Goal: Task Accomplishment & Management: Complete application form

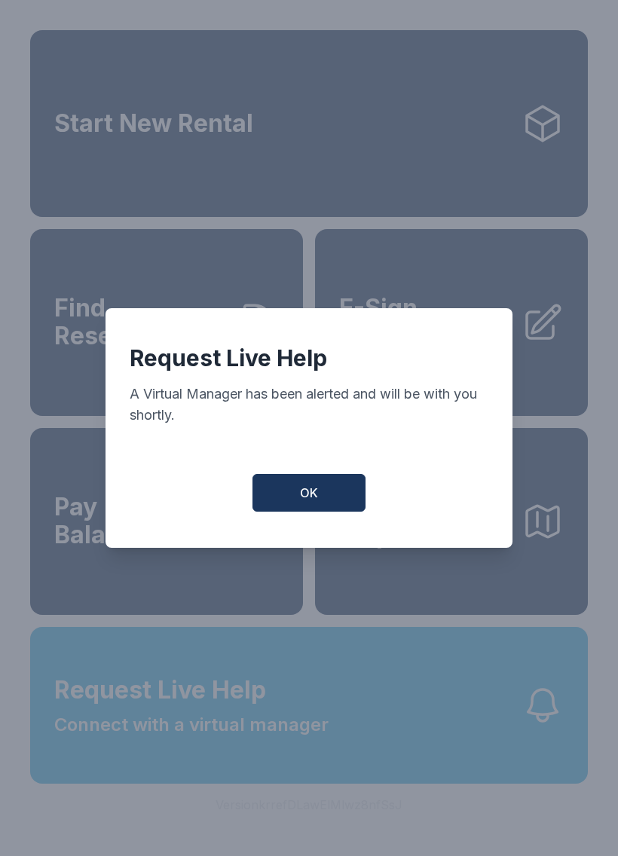
click at [316, 512] on button "OK" at bounding box center [308, 493] width 113 height 38
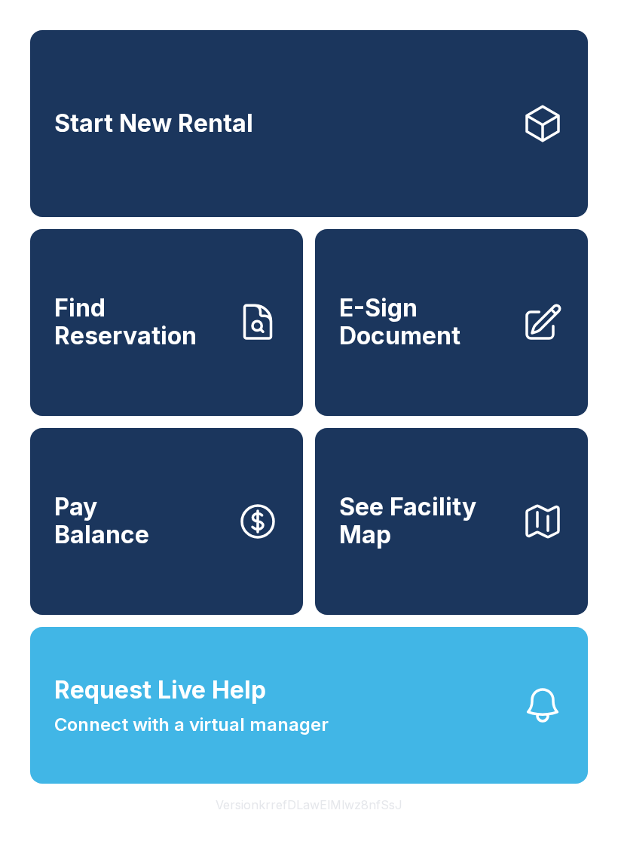
click at [362, 738] on button "Request Live Help Connect with a virtual manager" at bounding box center [309, 705] width 558 height 157
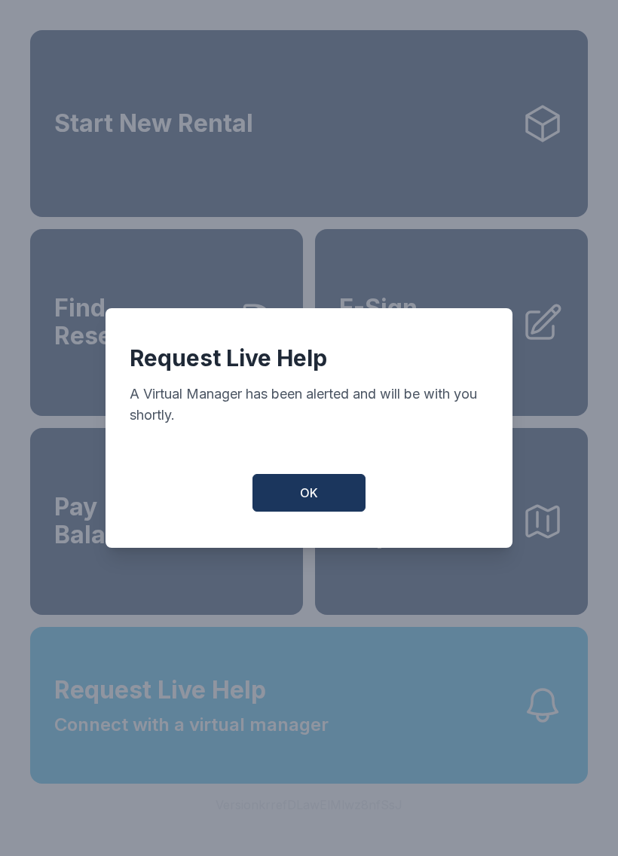
click at [327, 512] on button "OK" at bounding box center [308, 493] width 113 height 38
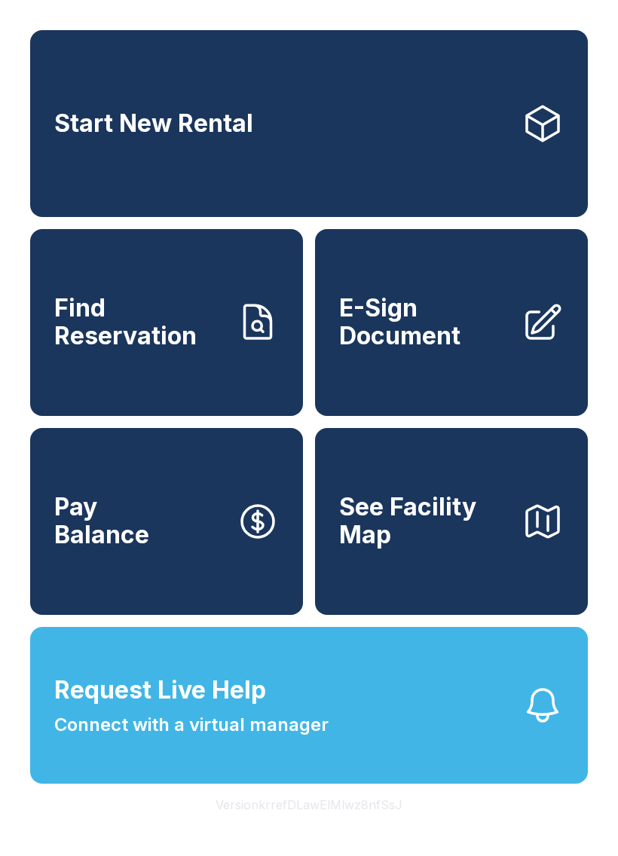
click at [154, 298] on link "Find Reservation" at bounding box center [166, 322] width 273 height 187
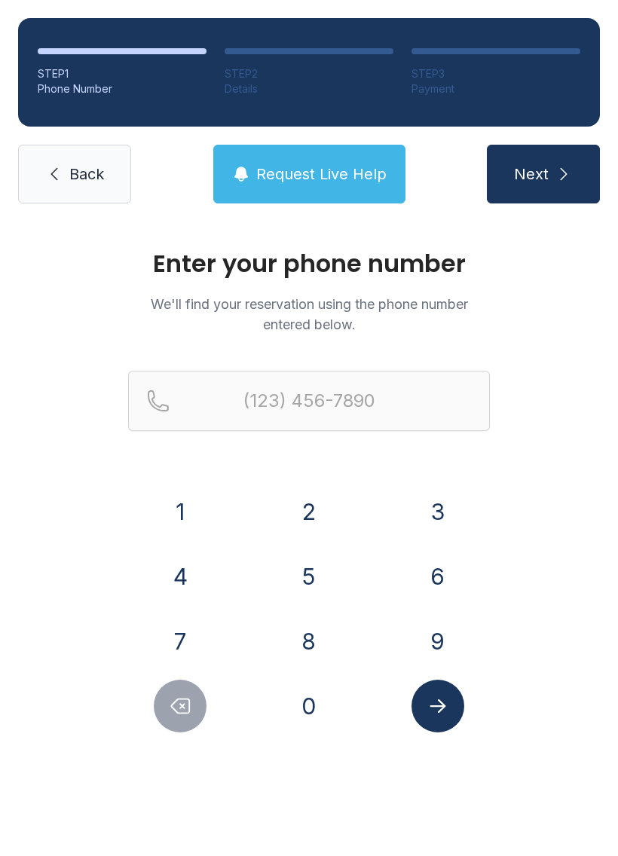
click at [197, 641] on button "7" at bounding box center [180, 641] width 53 height 53
click at [317, 524] on button "2" at bounding box center [309, 511] width 53 height 53
click at [185, 620] on button "7" at bounding box center [180, 641] width 53 height 53
click at [436, 579] on button "6" at bounding box center [437, 576] width 53 height 53
click at [200, 569] on button "4" at bounding box center [180, 576] width 53 height 53
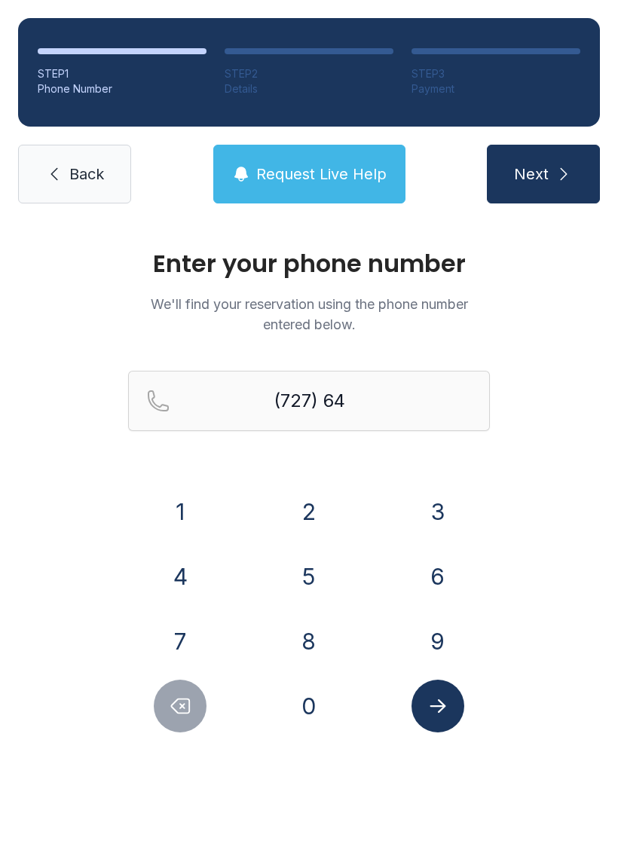
click at [329, 644] on button "8" at bounding box center [309, 641] width 53 height 53
click at [179, 631] on button "7" at bounding box center [180, 641] width 53 height 53
click at [426, 519] on button "3" at bounding box center [437, 511] width 53 height 53
click at [439, 572] on button "6" at bounding box center [437, 576] width 53 height 53
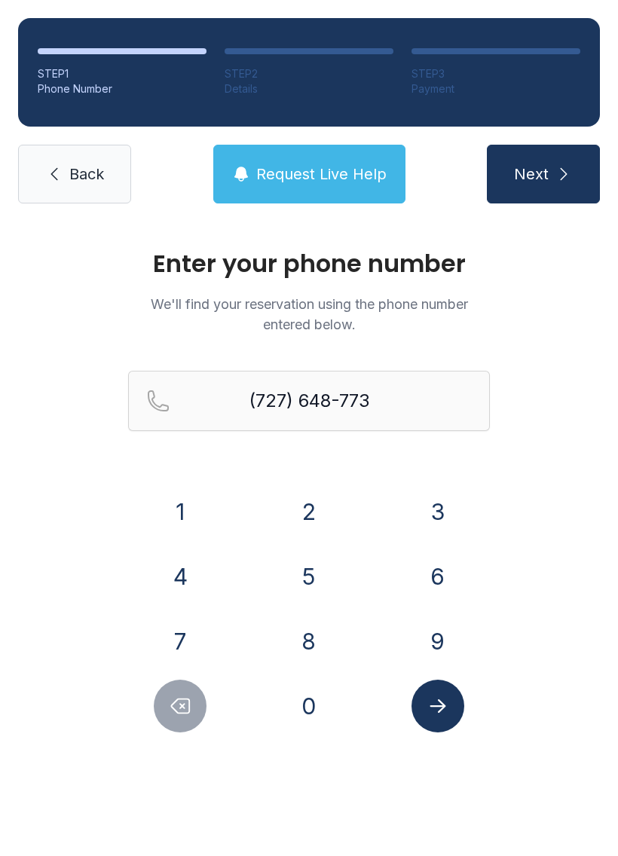
type input "[PHONE_NUMBER]"
click at [443, 709] on icon "Submit lookup form" at bounding box center [437, 706] width 23 height 23
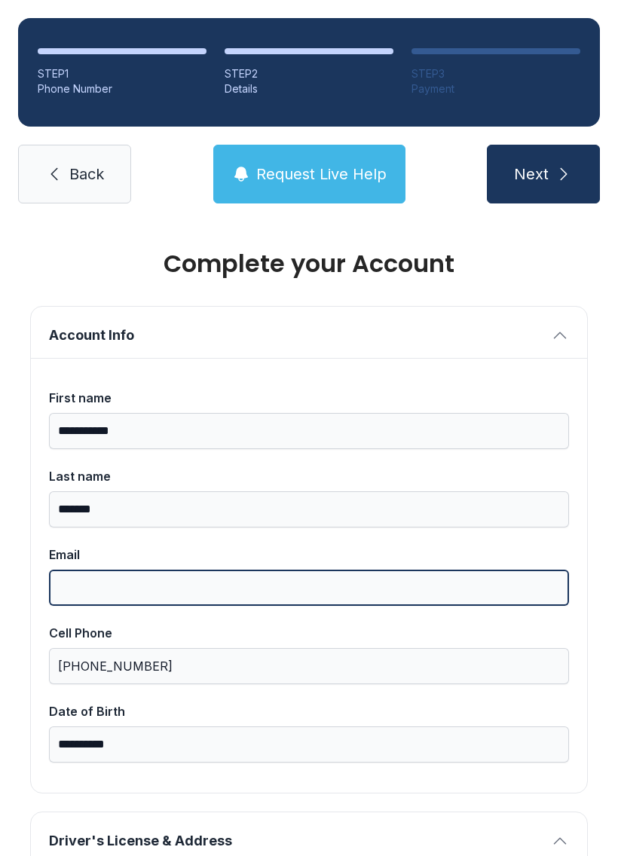
click at [130, 593] on input "Email" at bounding box center [309, 588] width 520 height 36
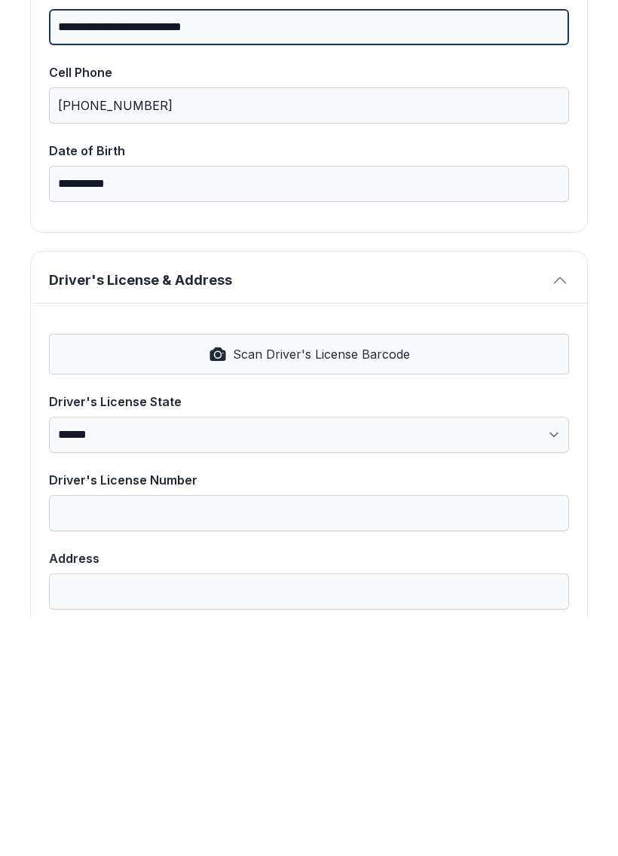
scroll to position [323, 0]
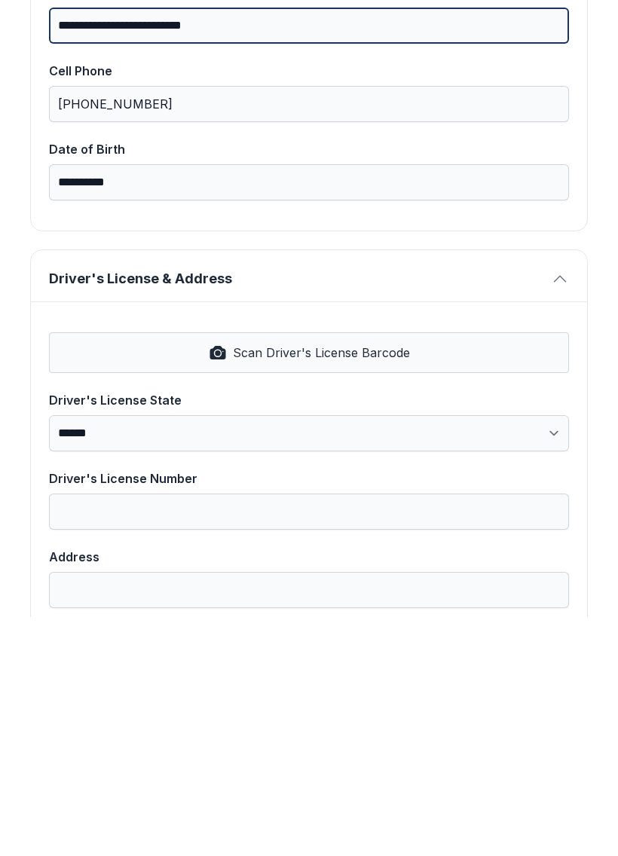
type input "**********"
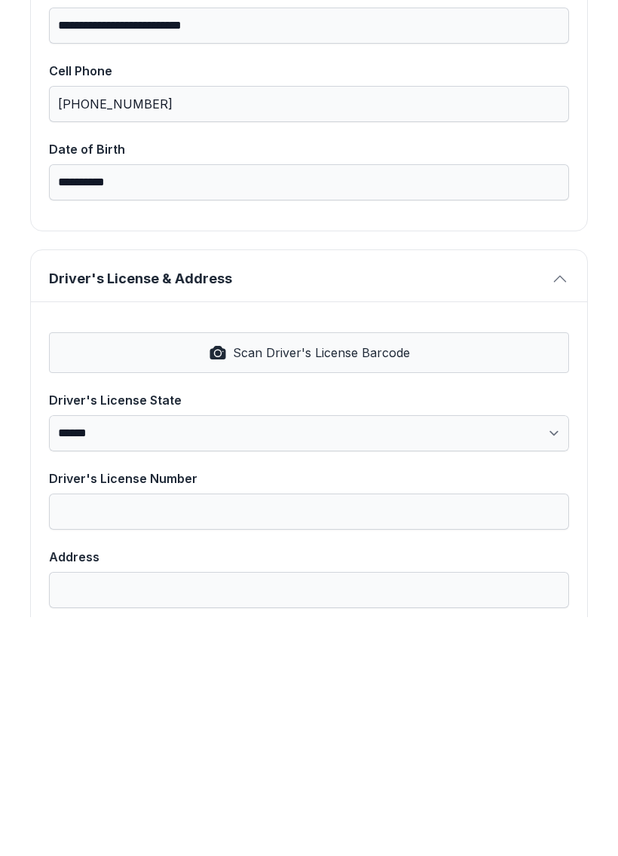
click at [376, 582] on span "Scan Driver's License Barcode" at bounding box center [321, 591] width 177 height 18
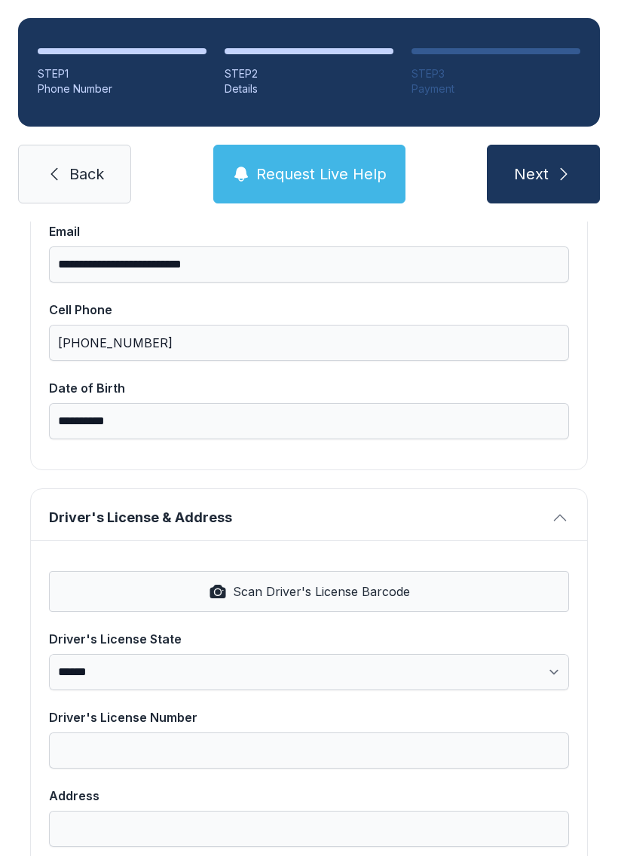
select select "**"
type input "**********"
select select "**"
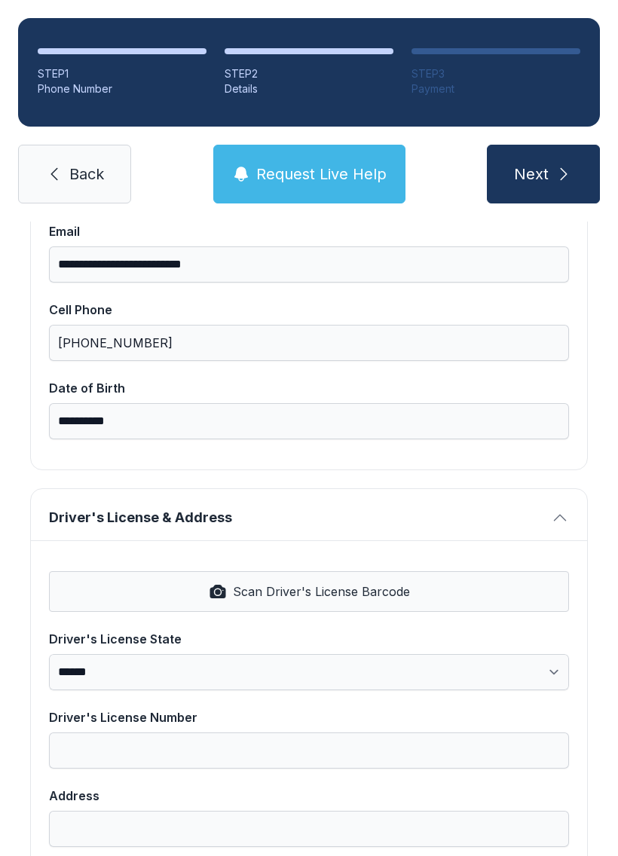
type input "*****"
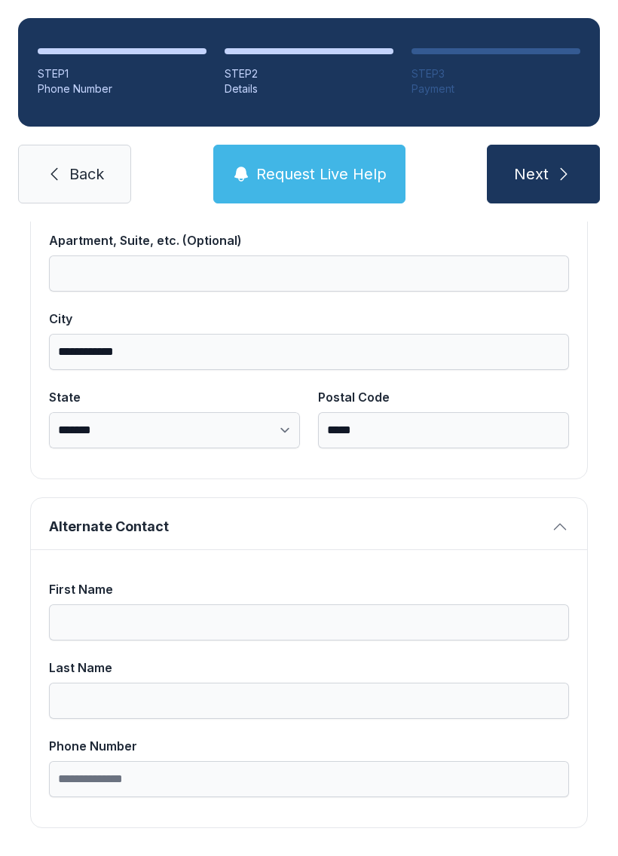
scroll to position [956, 0]
click at [550, 145] on button "Next" at bounding box center [543, 174] width 113 height 59
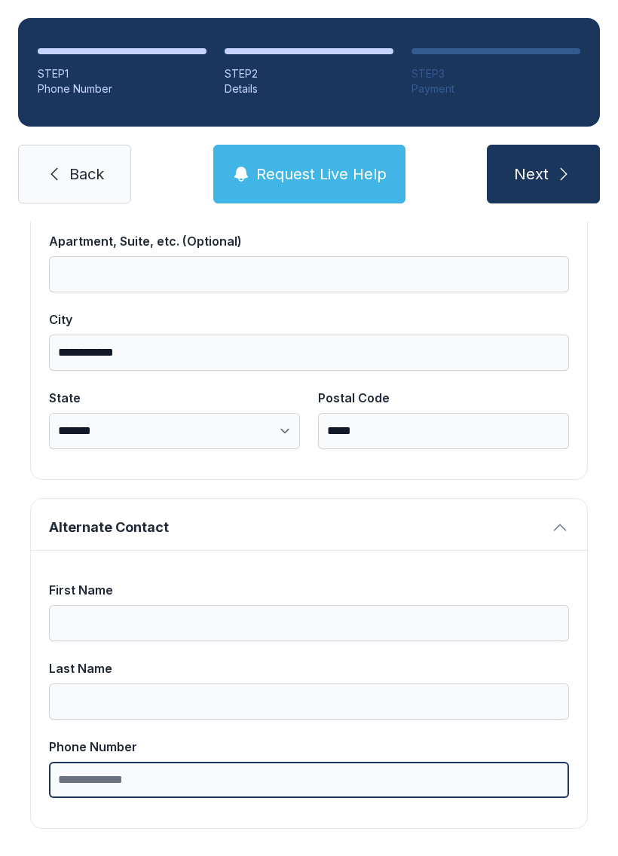
type input "*"
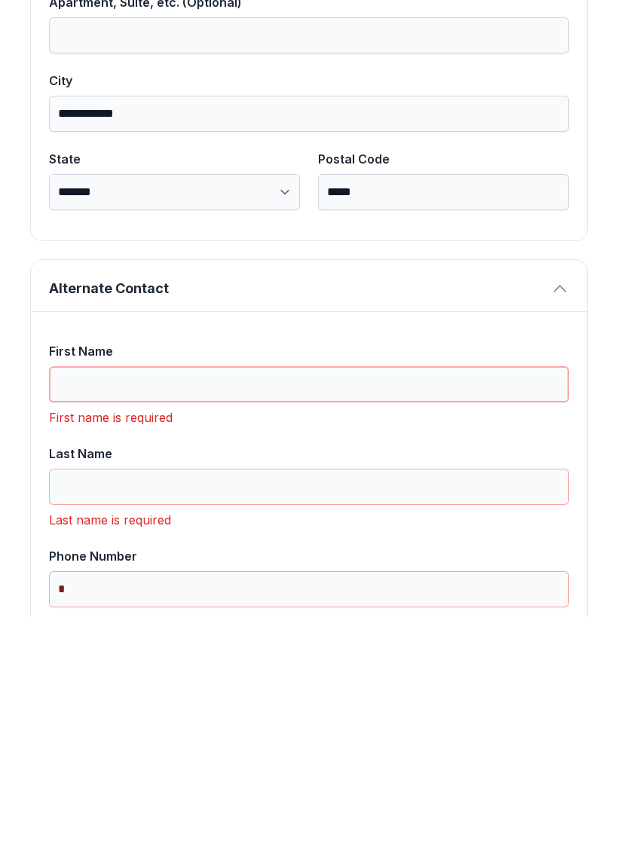
click at [137, 605] on input "First Name" at bounding box center [309, 623] width 520 height 36
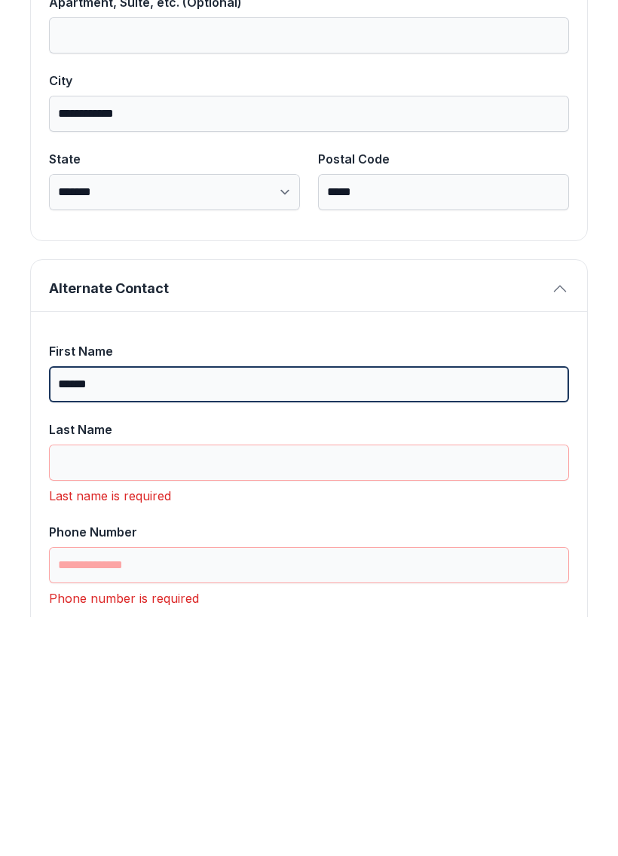
type input "******"
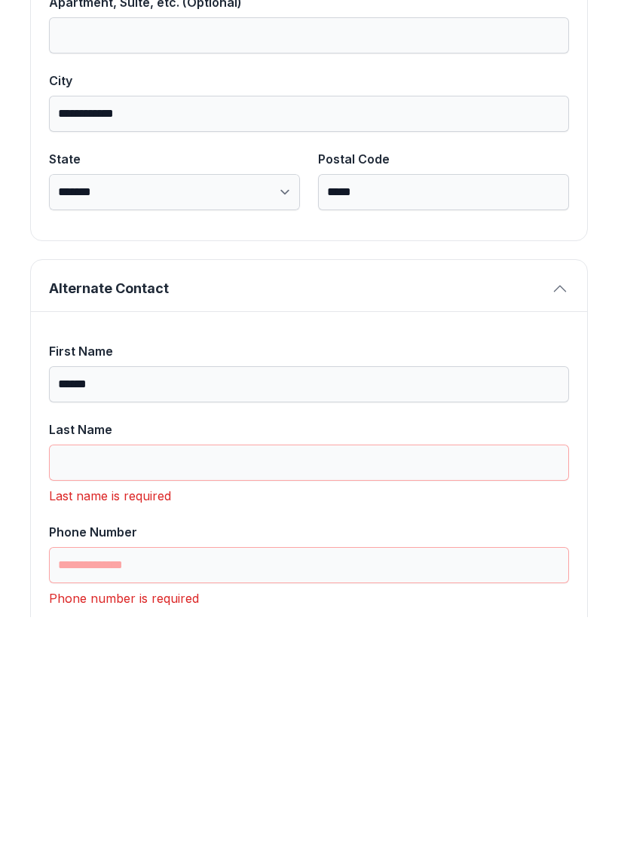
click at [133, 659] on label "Last Name" at bounding box center [309, 689] width 520 height 60
click at [133, 683] on input "Last Name" at bounding box center [309, 701] width 520 height 36
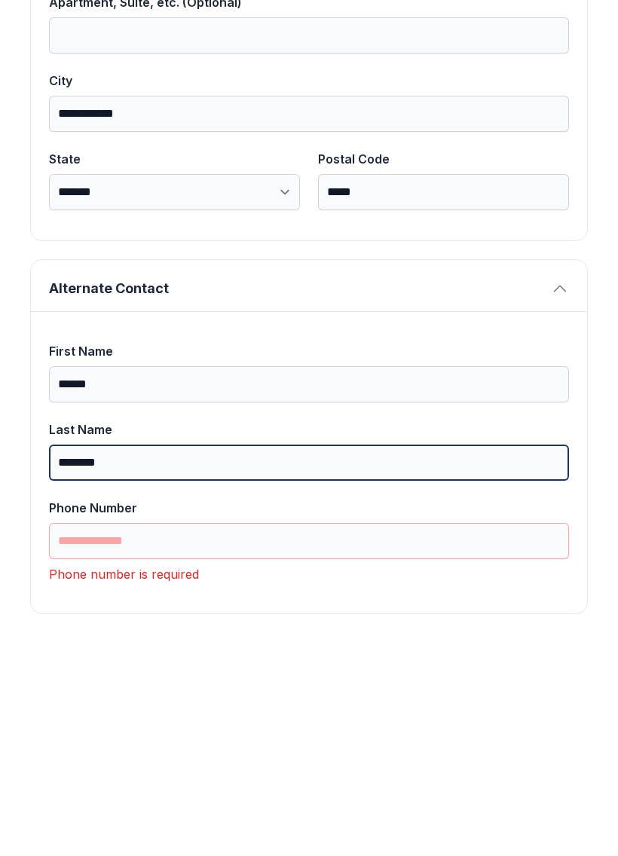
type input "********"
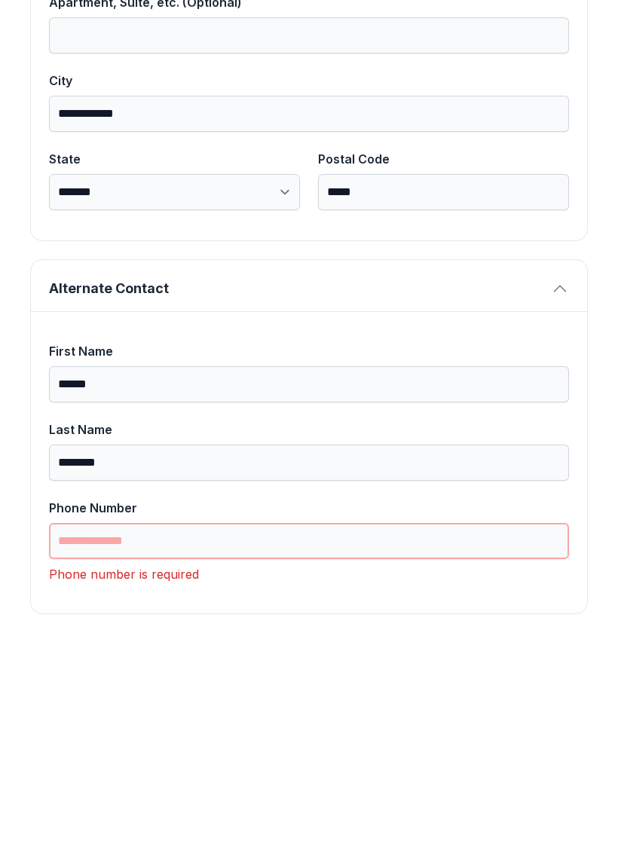
click at [163, 762] on input "Phone Number" at bounding box center [309, 780] width 520 height 36
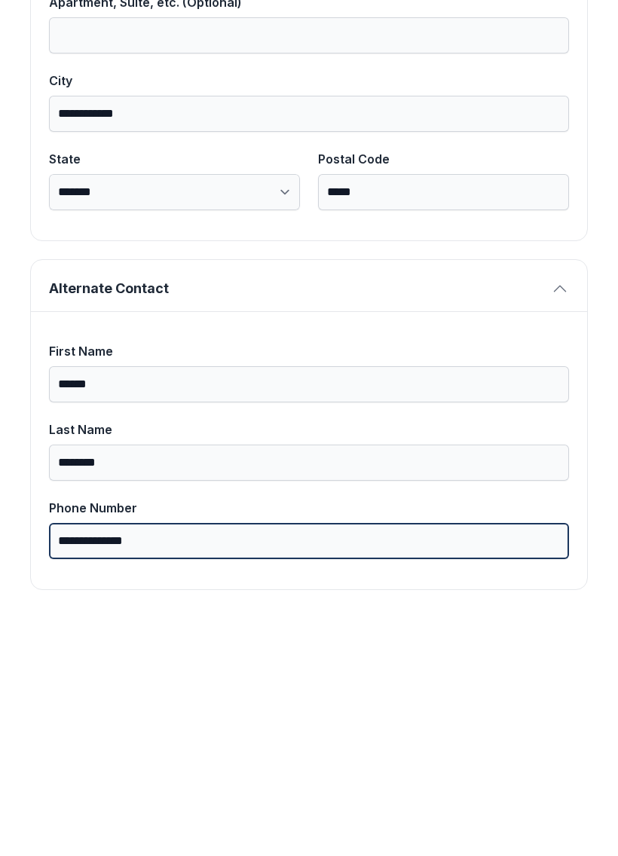
type input "**********"
click at [542, 145] on button "Next" at bounding box center [543, 174] width 113 height 59
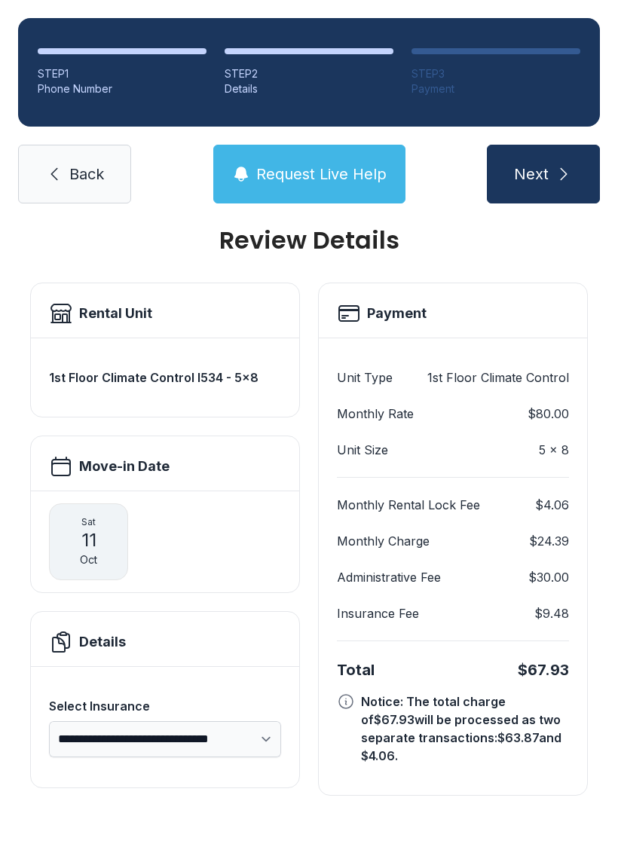
scroll to position [0, 0]
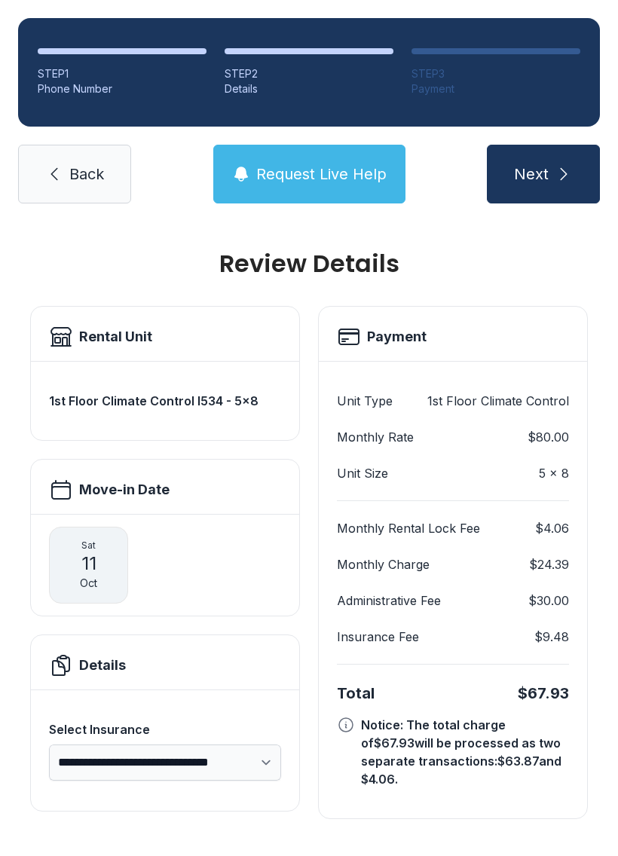
click at [326, 163] on span "Request Live Help" at bounding box center [321, 173] width 130 height 21
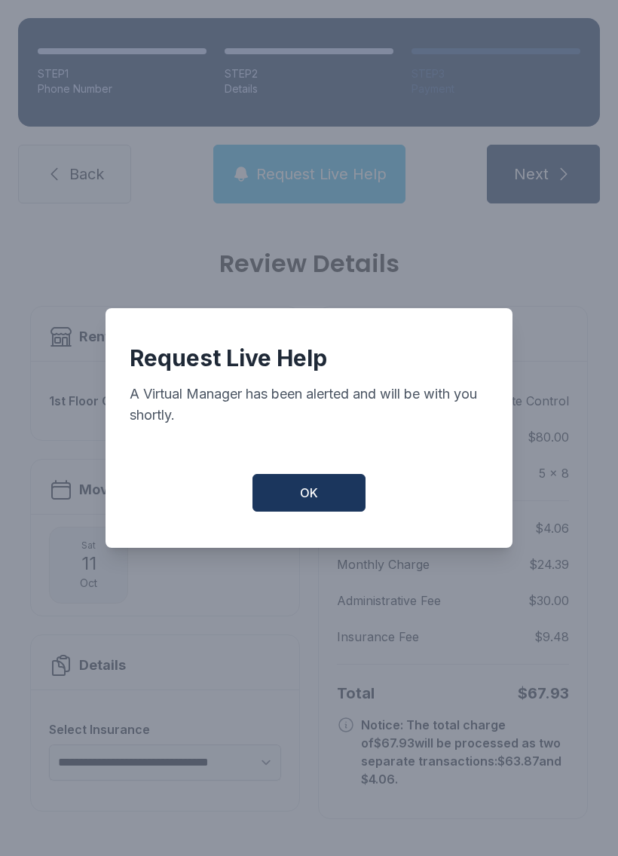
click at [317, 492] on span "OK" at bounding box center [309, 493] width 18 height 18
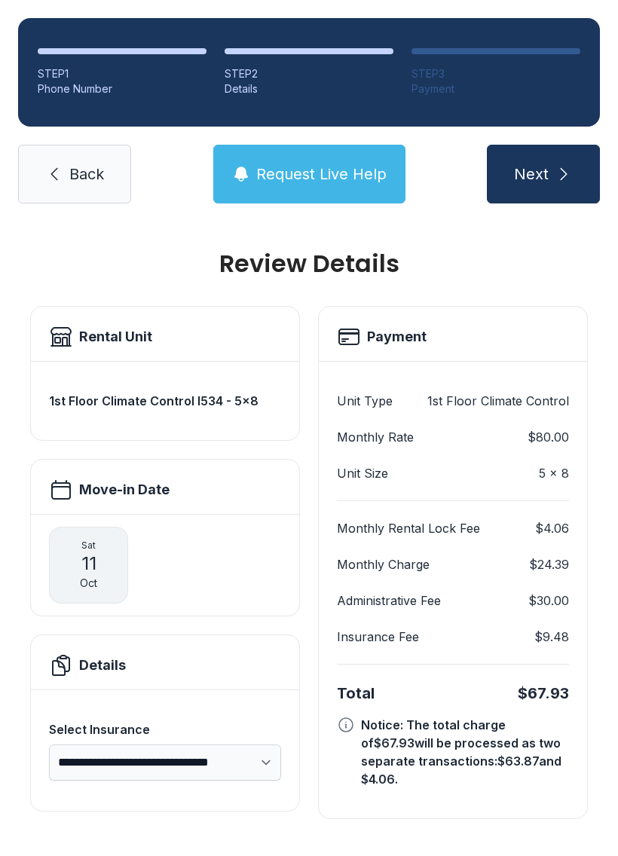
click at [76, 163] on span "Back" at bounding box center [86, 173] width 35 height 21
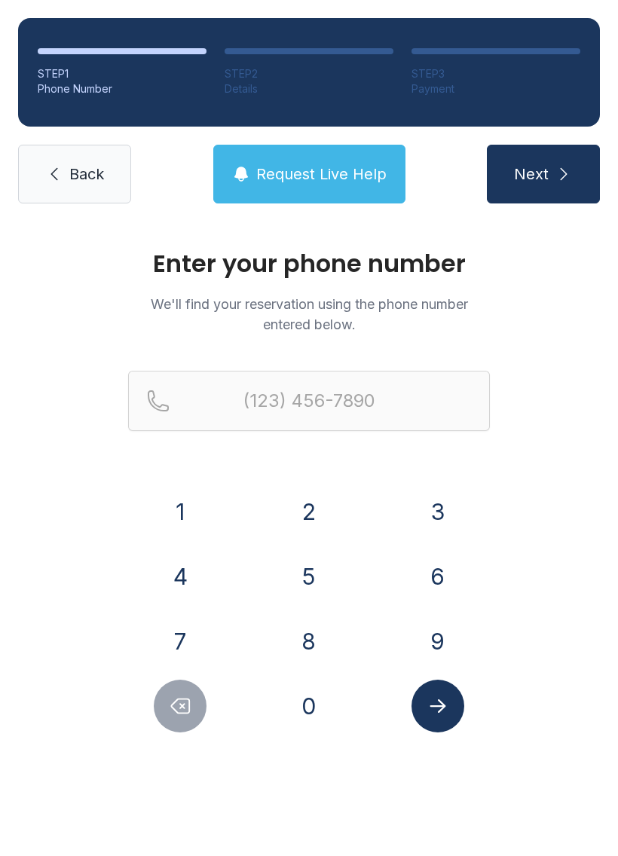
click at [73, 188] on link "Back" at bounding box center [74, 174] width 113 height 59
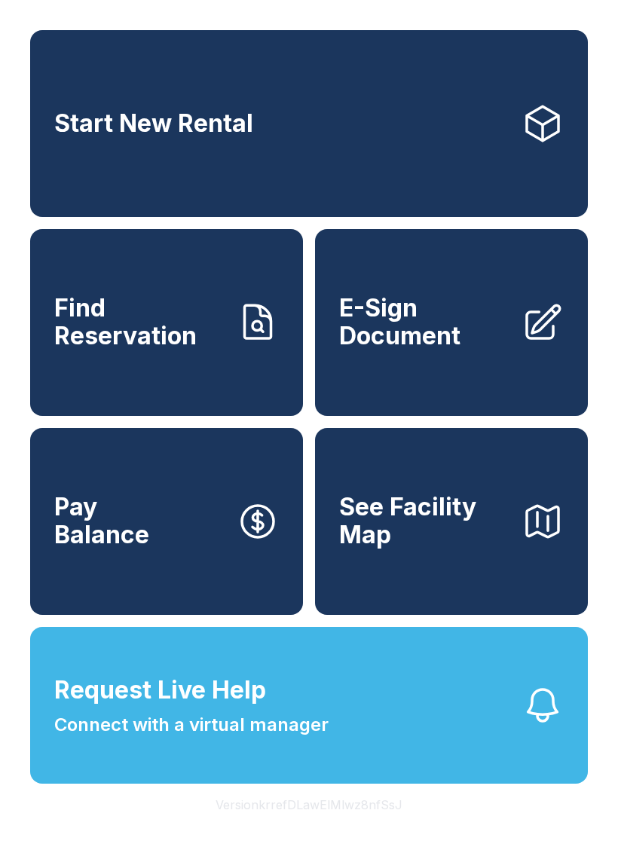
click at [447, 350] on span "E-Sign Document" at bounding box center [424, 322] width 170 height 55
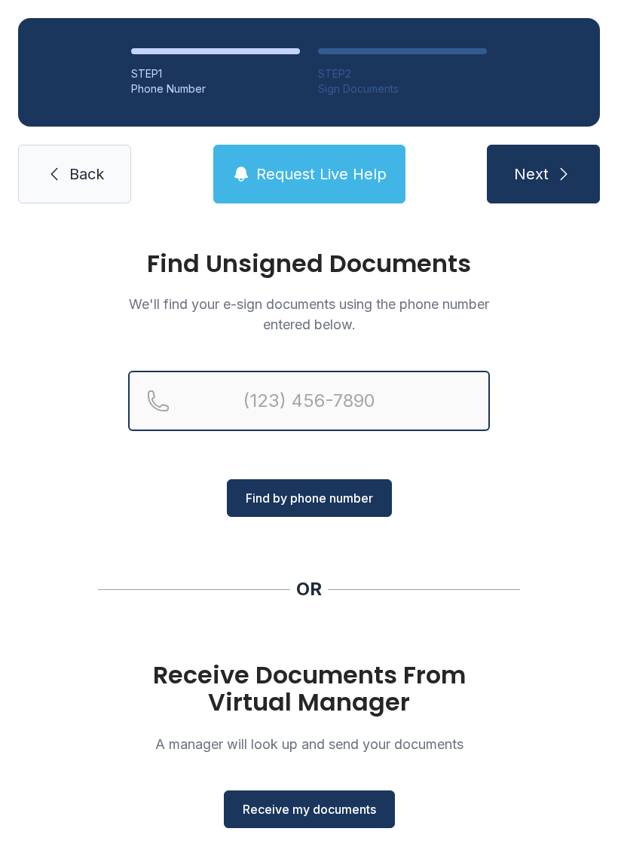
click at [258, 415] on input "Reservation phone number" at bounding box center [309, 401] width 362 height 60
type input "[PHONE_NUMBER]"
click at [542, 174] on button "Next" at bounding box center [543, 174] width 113 height 59
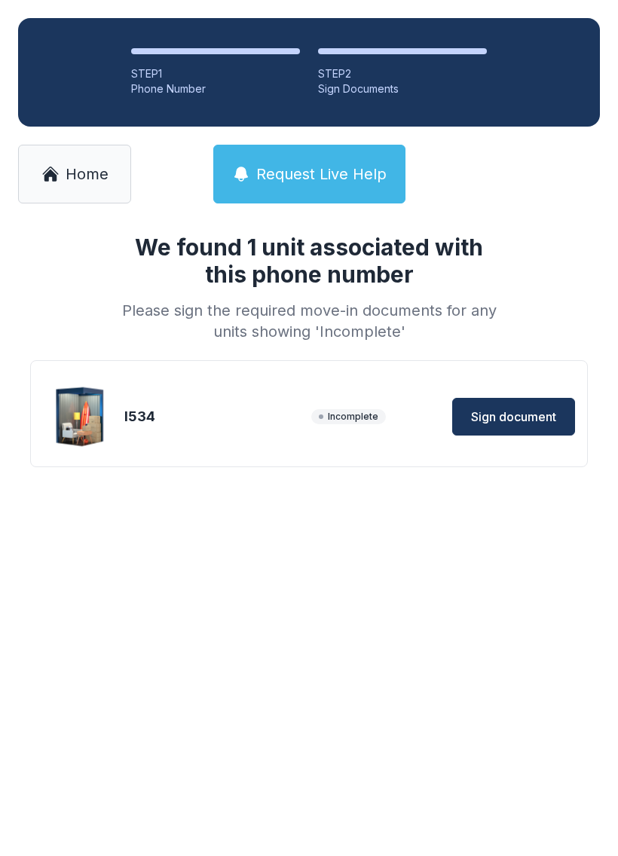
click at [503, 411] on span "Sign document" at bounding box center [513, 417] width 85 height 18
click at [103, 171] on span "Home" at bounding box center [87, 173] width 43 height 21
